Goal: Information Seeking & Learning: Understand process/instructions

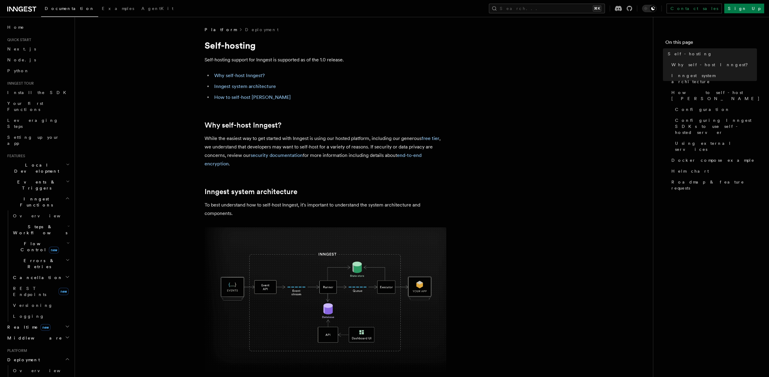
click at [327, 312] on img at bounding box center [326, 299] width 242 height 145
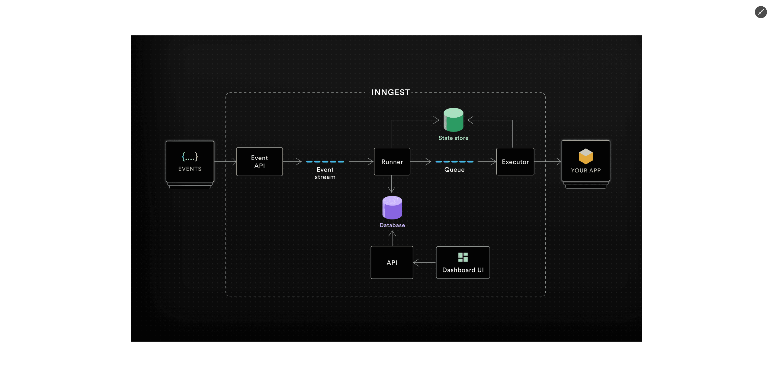
click at [386, 222] on img at bounding box center [386, 188] width 511 height 306
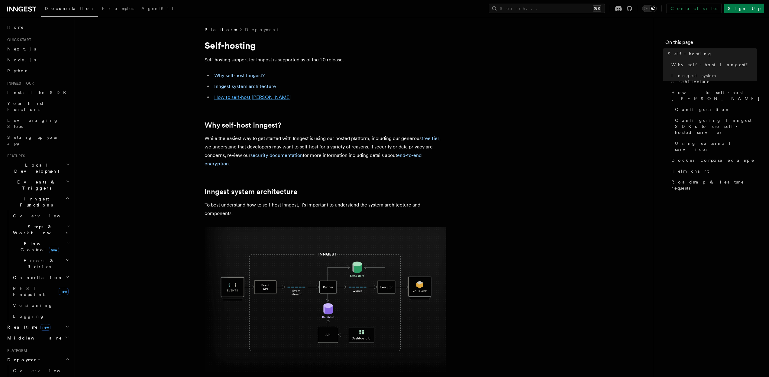
click at [231, 97] on link "How to self-host [PERSON_NAME]" at bounding box center [252, 97] width 76 height 6
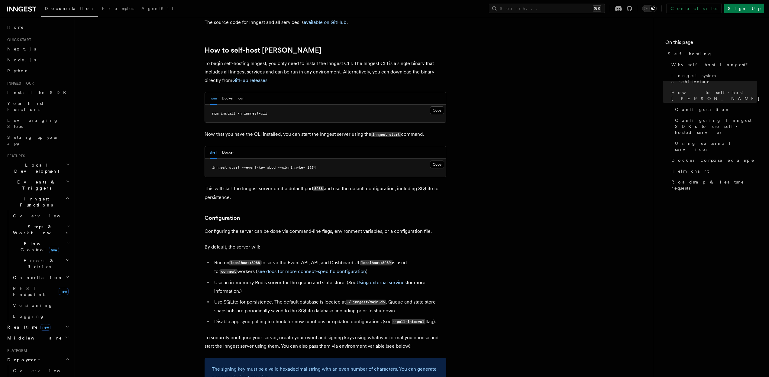
scroll to position [632, 0]
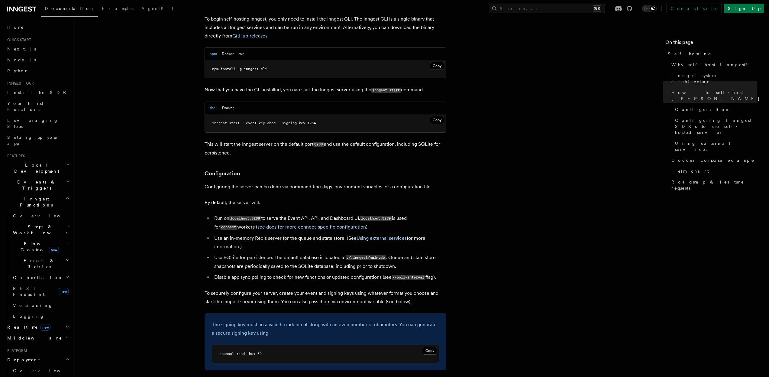
drag, startPoint x: 253, startPoint y: 229, endPoint x: 207, endPoint y: 222, distance: 46.8
click at [207, 222] on ul "Run on localhost:8288 to serve the Event API, API, and Dashboard UI. localhost:…" at bounding box center [326, 248] width 242 height 68
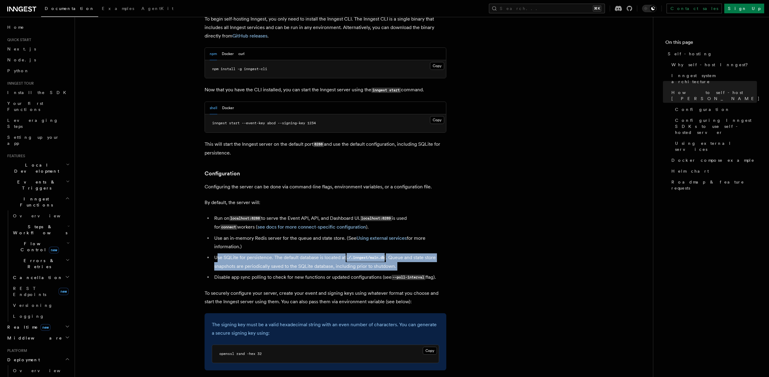
drag, startPoint x: 407, startPoint y: 253, endPoint x: 218, endPoint y: 242, distance: 189.5
click at [218, 242] on ul "Run on localhost:8288 to serve the Event API, API, and Dashboard UI. localhost:…" at bounding box center [326, 248] width 242 height 68
click at [361, 255] on code "./.inngest/main.db" at bounding box center [366, 257] width 40 height 5
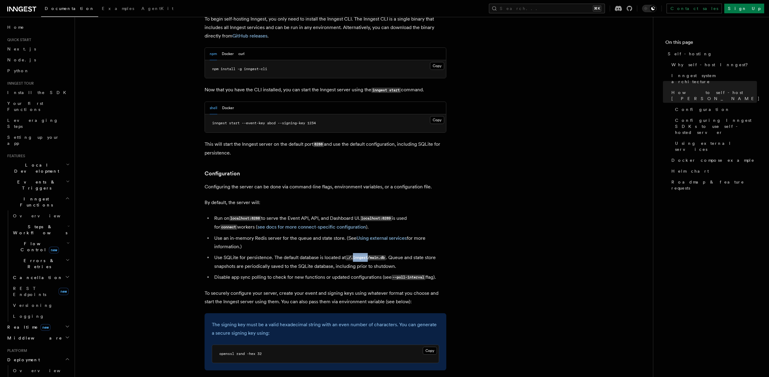
click at [361, 255] on code "./.inngest/main.db" at bounding box center [366, 257] width 40 height 5
click at [379, 255] on code "./.inngest/main.db" at bounding box center [366, 257] width 40 height 5
click at [378, 255] on code "./.inngest/main.db" at bounding box center [366, 257] width 40 height 5
drag, startPoint x: 412, startPoint y: 245, endPoint x: 235, endPoint y: 239, distance: 177.1
click at [235, 253] on li "Use SQLite for persistence. The default database is located at ./.inngest/main.…" at bounding box center [329, 261] width 234 height 17
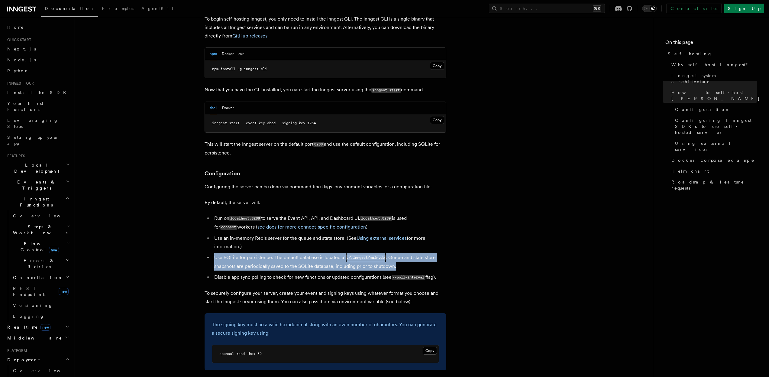
drag, startPoint x: 410, startPoint y: 249, endPoint x: 205, endPoint y: 243, distance: 205.2
click at [205, 243] on ul "Run on localhost:8288 to serve the Event API, API, and Dashboard UI. localhost:…" at bounding box center [326, 248] width 242 height 68
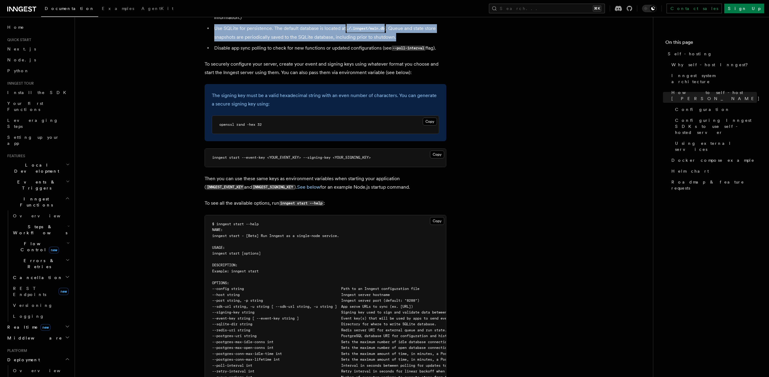
scroll to position [868, 0]
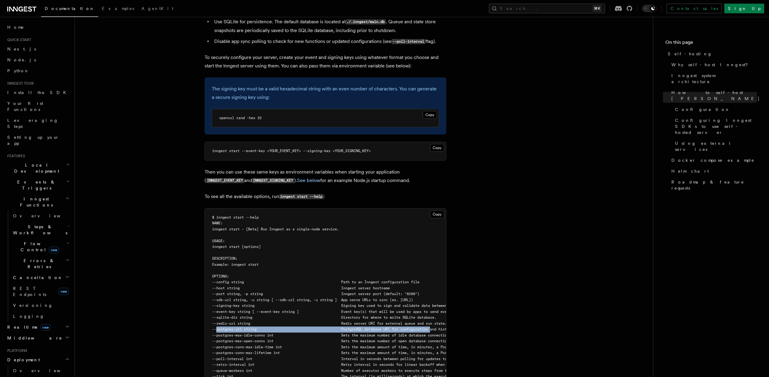
drag, startPoint x: 217, startPoint y: 314, endPoint x: 435, endPoint y: 311, distance: 218.1
click at [435, 327] on span "--postgres-uri string PostgreSQL database URI for configuration and history per…" at bounding box center [377, 329] width 330 height 4
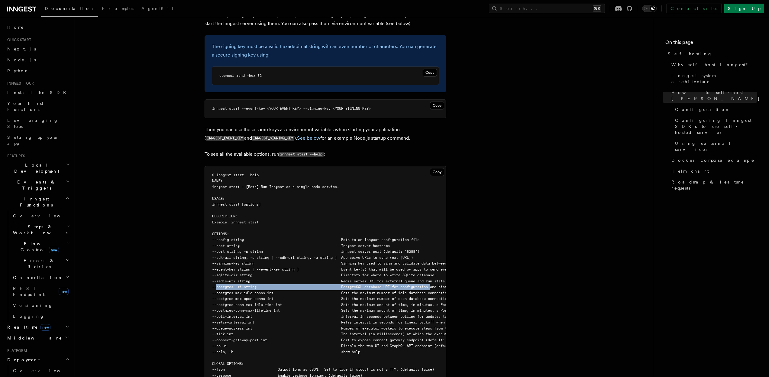
scroll to position [1025, 0]
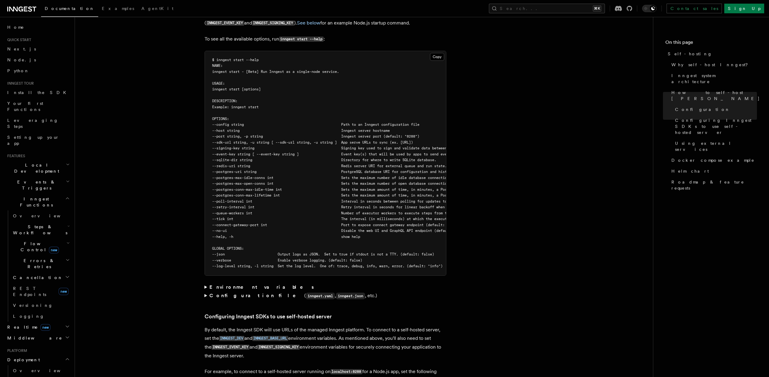
click at [205, 291] on summary "Configuration file ( inngest.yaml , inngest.json , etc.)" at bounding box center [326, 295] width 242 height 9
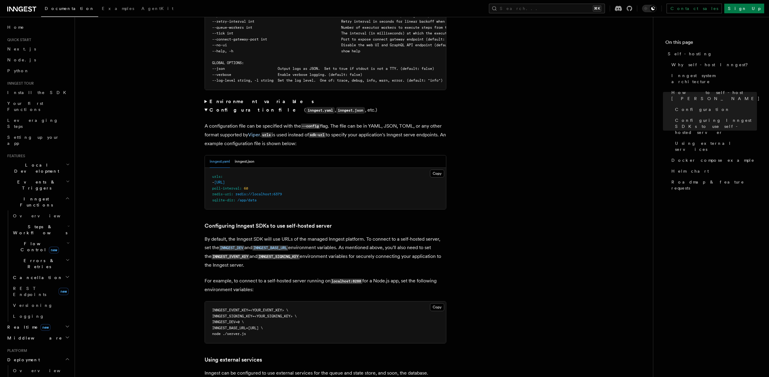
scroll to position [1211, 0]
drag, startPoint x: 276, startPoint y: 99, endPoint x: 252, endPoint y: 99, distance: 24.5
click at [306, 107] on code "inngest.yaml" at bounding box center [320, 110] width 29 height 7
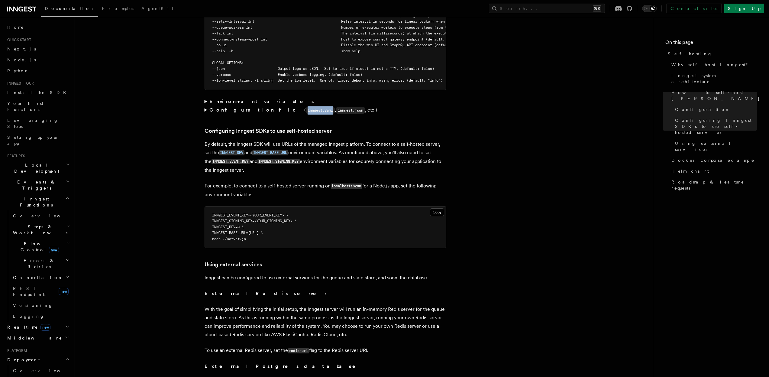
copy code "inngest.yaml"
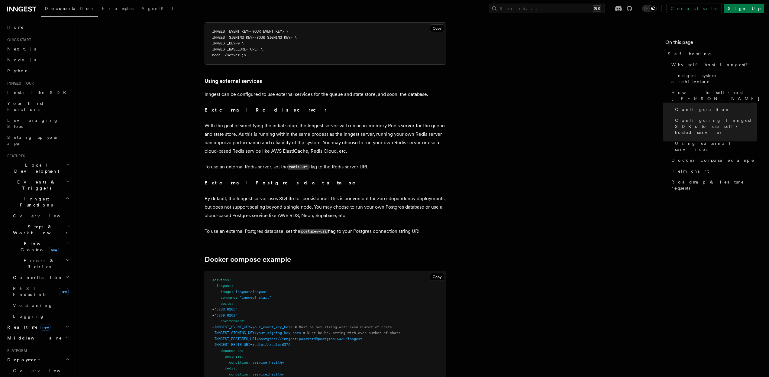
scroll to position [571, 0]
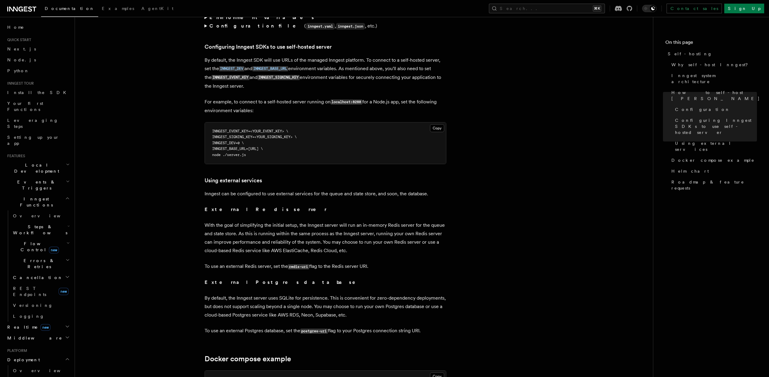
scroll to position [1330, 0]
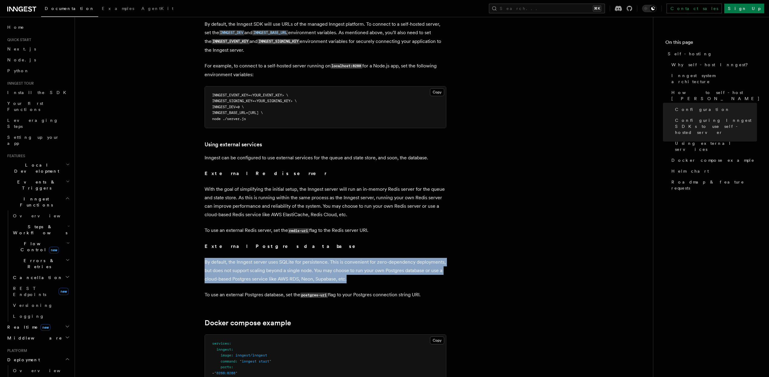
drag, startPoint x: 350, startPoint y: 270, endPoint x: 197, endPoint y: 253, distance: 153.5
click at [332, 272] on p "By default, the Inngest server uses SQLite for persistence. This is convenient …" at bounding box center [326, 270] width 242 height 25
drag, startPoint x: 358, startPoint y: 270, endPoint x: 198, endPoint y: 250, distance: 160.5
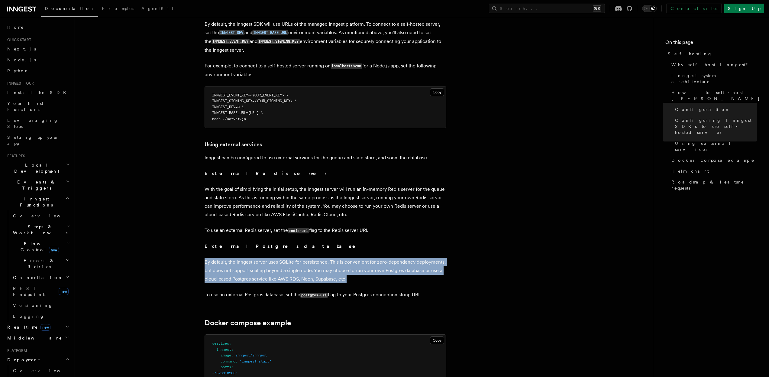
click at [362, 270] on p "By default, the Inngest server uses SQLite for persistence. This is convenient …" at bounding box center [326, 270] width 242 height 25
drag, startPoint x: 370, startPoint y: 266, endPoint x: 203, endPoint y: 250, distance: 168.1
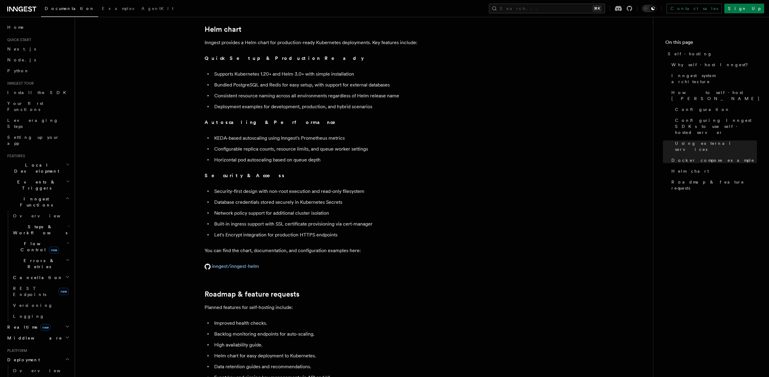
scroll to position [1930, 0]
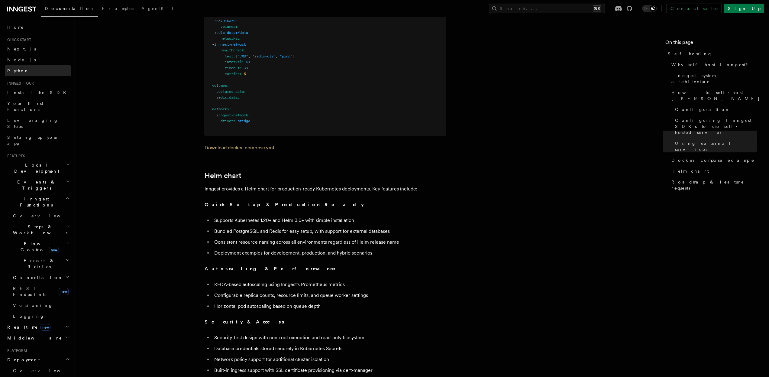
click at [16, 71] on span "Python" at bounding box center [18, 70] width 22 height 5
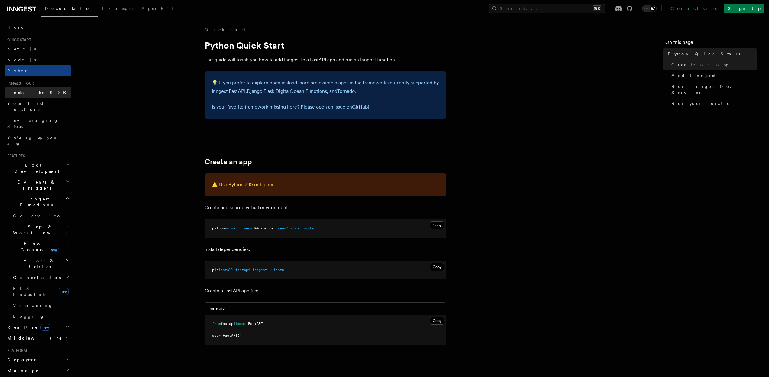
click at [26, 96] on link "Install the SDK" at bounding box center [38, 92] width 66 height 11
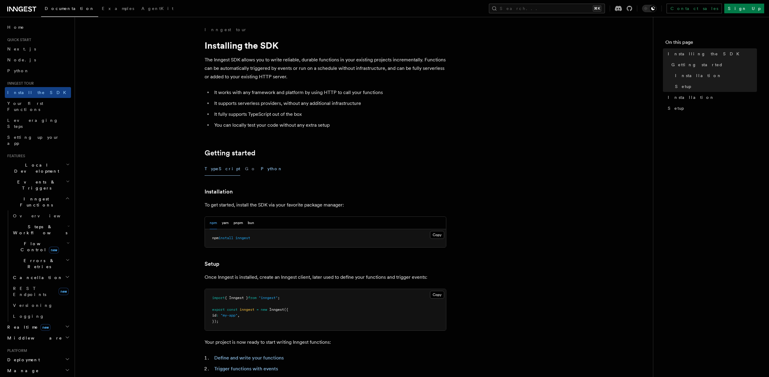
click at [261, 164] on button "Python" at bounding box center [272, 169] width 22 height 14
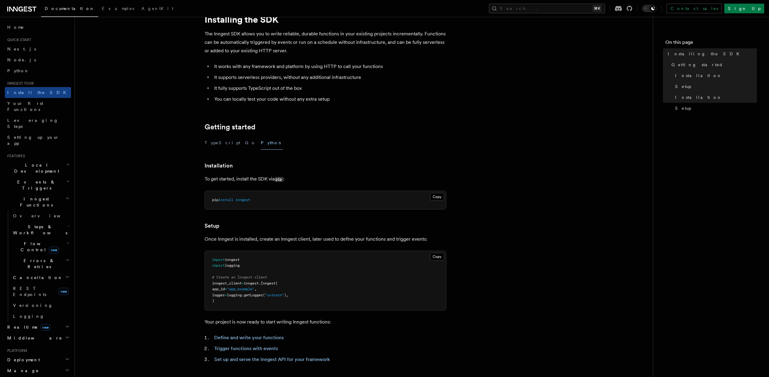
scroll to position [131, 0]
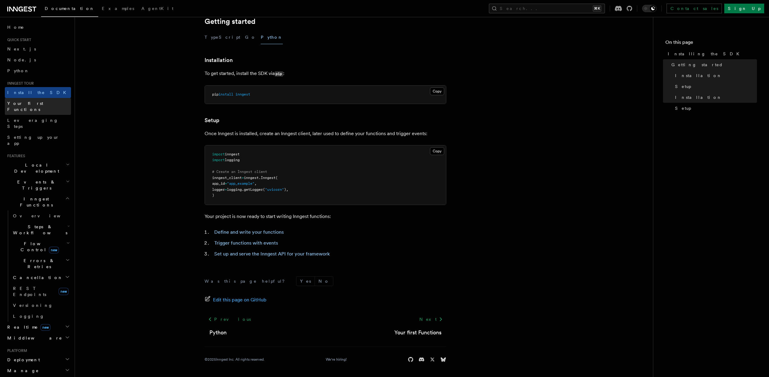
click at [40, 105] on span "Your first Functions" at bounding box center [25, 106] width 36 height 11
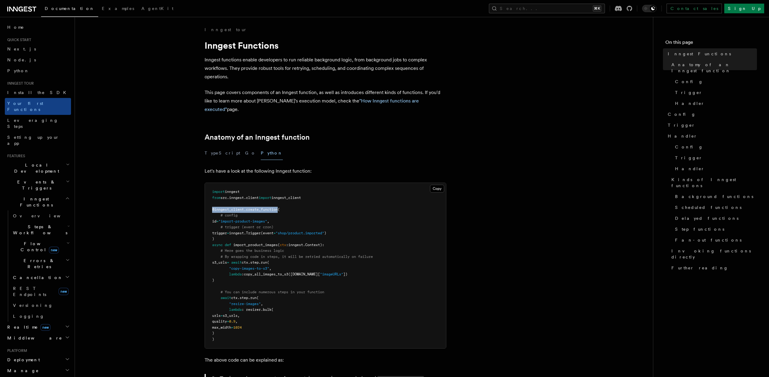
drag, startPoint x: 279, startPoint y: 200, endPoint x: 204, endPoint y: 199, distance: 75.2
click at [205, 199] on div "Copy Copied import inngest from src . inngest . client import inngest_client @i…" at bounding box center [326, 265] width 242 height 166
copy span "@inngest_client . create_function"
